Goal: Information Seeking & Learning: Learn about a topic

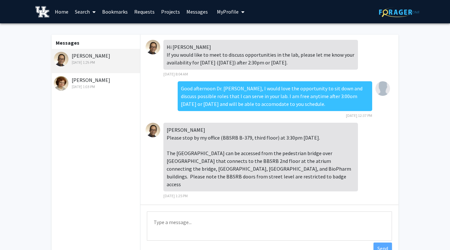
click at [107, 60] on div "[DATE] 1:25 PM" at bounding box center [96, 63] width 85 height 6
click at [92, 56] on div "[PERSON_NAME] [DATE] 1:25 PM" at bounding box center [96, 59] width 85 height 14
click at [115, 17] on link "Bookmarks" at bounding box center [115, 11] width 32 height 23
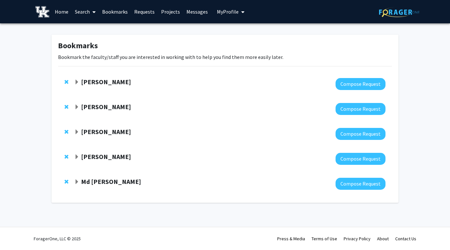
click at [111, 157] on strong "[PERSON_NAME]" at bounding box center [106, 157] width 50 height 8
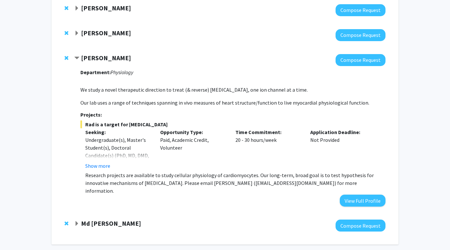
scroll to position [100, 0]
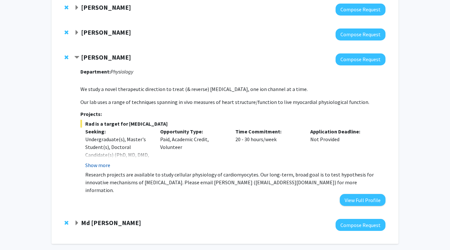
click at [102, 163] on button "Show more" at bounding box center [97, 166] width 25 height 8
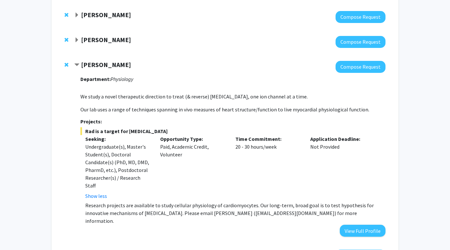
scroll to position [135, 0]
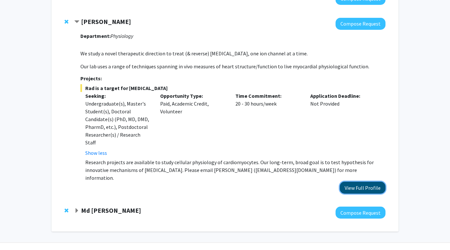
click at [357, 182] on button "View Full Profile" at bounding box center [363, 188] width 46 height 12
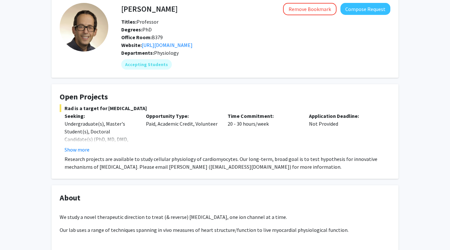
scroll to position [28, 0]
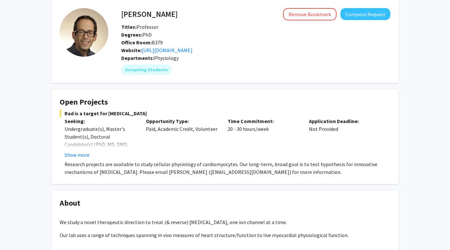
drag, startPoint x: 121, startPoint y: 26, endPoint x: 177, endPoint y: 61, distance: 67.1
click at [177, 61] on div "[PERSON_NAME] Remove Bookmark Compose Request Titles: Professor Degrees: PhD Of…" at bounding box center [249, 41] width 282 height 67
click at [177, 61] on div "Departments: Physiology" at bounding box center [255, 58] width 269 height 8
click at [76, 154] on button "Show more" at bounding box center [77, 155] width 25 height 8
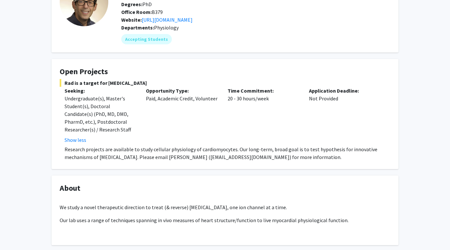
scroll to position [77, 0]
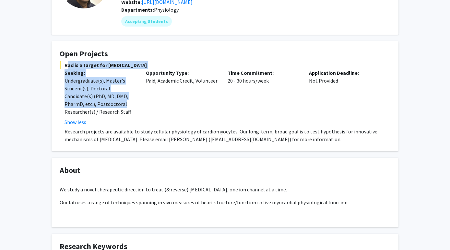
drag, startPoint x: 65, startPoint y: 64, endPoint x: 136, endPoint y: 105, distance: 82.3
click at [136, 105] on div "Rad is a target for [MEDICAL_DATA] Seeking: Undergraduate(s), Master's Student(…" at bounding box center [225, 102] width 331 height 82
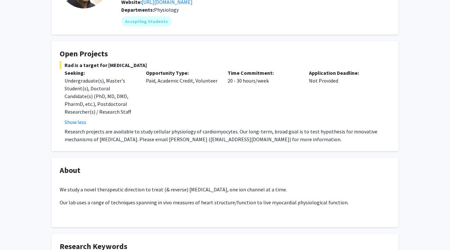
click at [153, 126] on div "Rad is a target for [MEDICAL_DATA] Seeking: Undergraduate(s), Master's Student(…" at bounding box center [225, 102] width 331 height 82
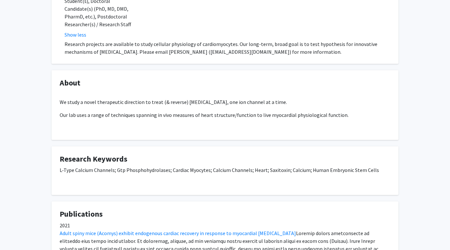
scroll to position [0, 0]
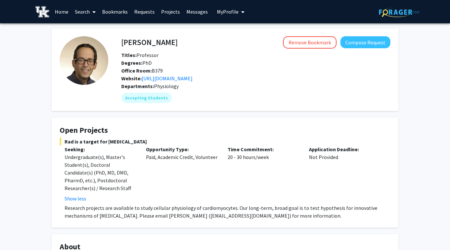
click at [153, 87] on b "Departments:" at bounding box center [137, 86] width 33 height 6
